Goal: Navigation & Orientation: Find specific page/section

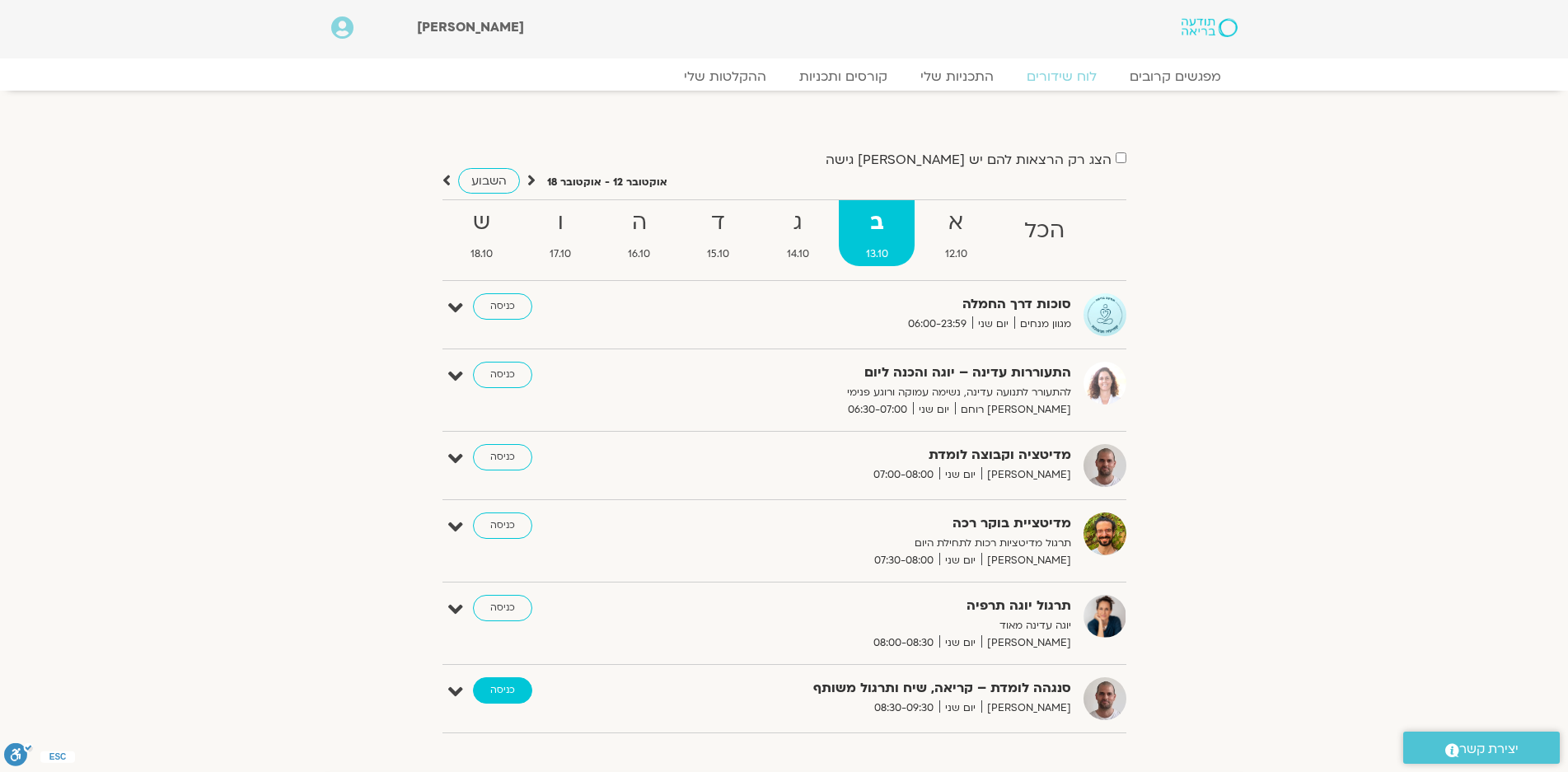
click at [496, 688] on link "כניסה" at bounding box center [502, 691] width 60 height 26
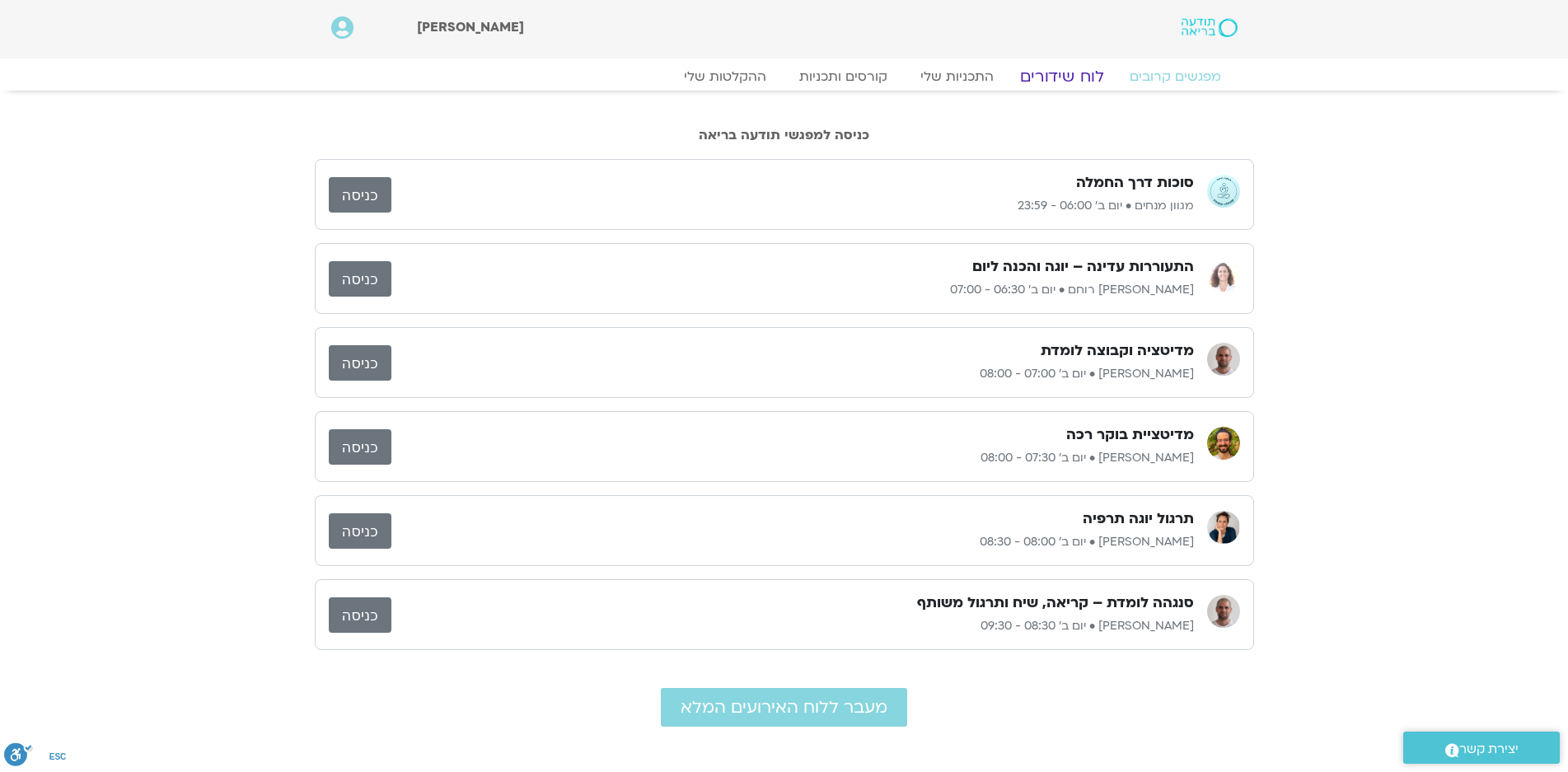
drag, startPoint x: 0, startPoint y: 0, endPoint x: 1054, endPoint y: 77, distance: 1056.8
click at [1054, 77] on link "לוח שידורים" at bounding box center [1061, 77] width 124 height 20
